Goal: Use online tool/utility: Utilize a website feature to perform a specific function

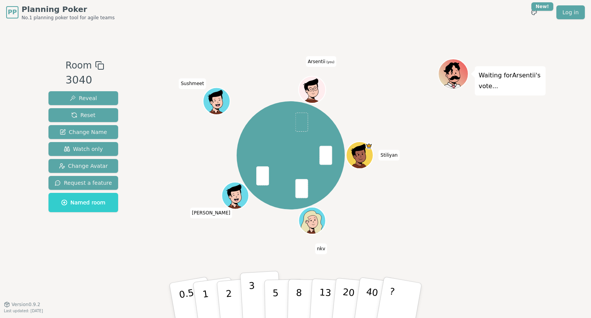
click at [248, 293] on button "3" at bounding box center [261, 300] width 42 height 60
click at [228, 288] on p "2" at bounding box center [230, 301] width 10 height 42
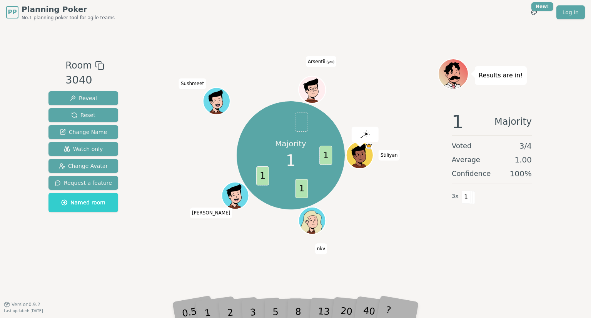
click at [203, 306] on div "0.5" at bounding box center [191, 300] width 27 height 30
click at [205, 307] on div "1" at bounding box center [215, 300] width 27 height 30
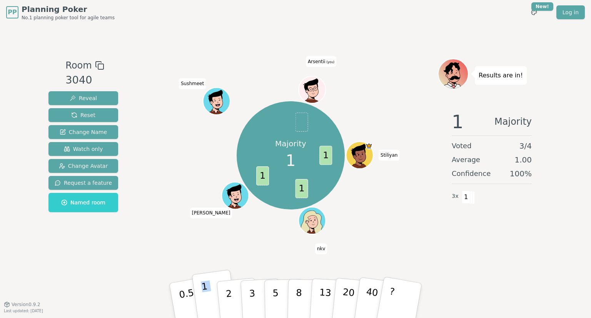
click at [208, 298] on button "1" at bounding box center [215, 300] width 46 height 62
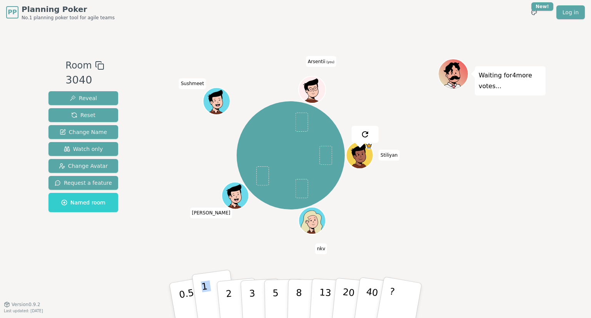
click at [203, 292] on p "1" at bounding box center [207, 301] width 12 height 42
click at [231, 296] on button "2" at bounding box center [238, 300] width 44 height 61
click at [199, 233] on div "Stiliyan nkv alex Sushmeet Arsentii (you)" at bounding box center [290, 155] width 294 height 166
